Goal: Information Seeking & Learning: Find specific page/section

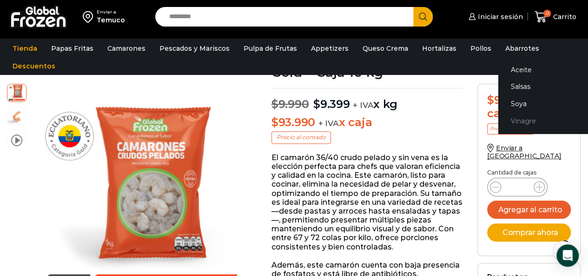
click at [505, 122] on link "Vinagre" at bounding box center [557, 121] width 117 height 17
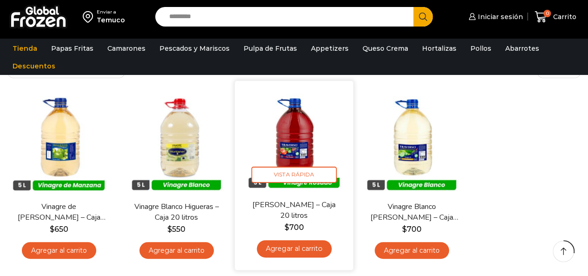
scroll to position [93, 0]
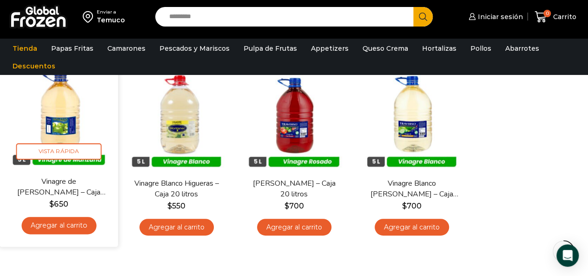
click at [74, 194] on link "Vinagre de [PERSON_NAME] – Caja 20 litros" at bounding box center [59, 187] width 94 height 22
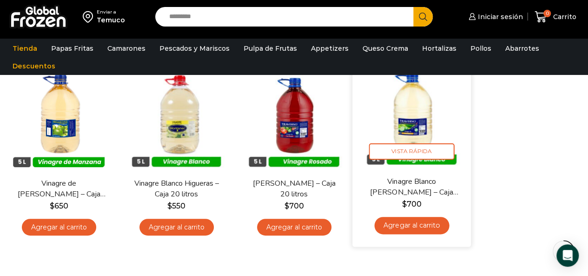
click at [414, 119] on img at bounding box center [412, 116] width 105 height 105
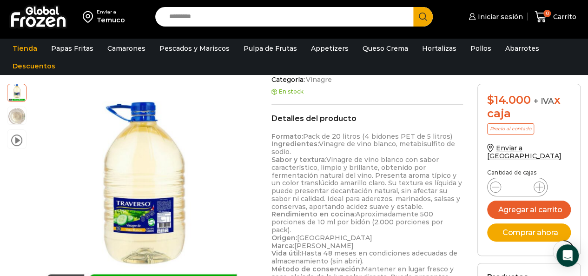
scroll to position [373, 0]
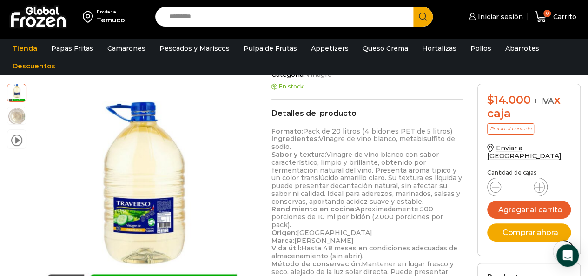
click at [238, 21] on input "Search input" at bounding box center [287, 17] width 245 height 20
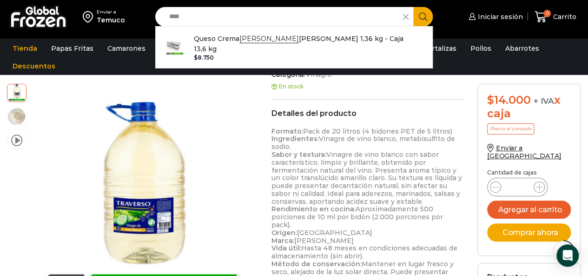
type input "****"
